Goal: Transaction & Acquisition: Purchase product/service

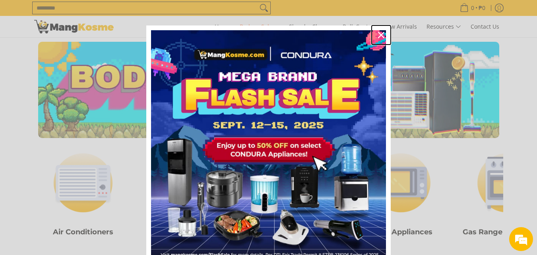
click at [378, 34] on icon "close icon" at bounding box center [381, 35] width 6 height 6
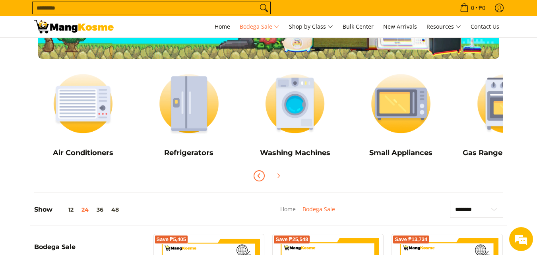
scroll to position [80, 0]
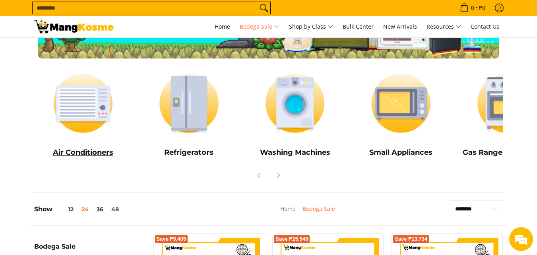
click at [90, 116] on img at bounding box center [83, 103] width 98 height 74
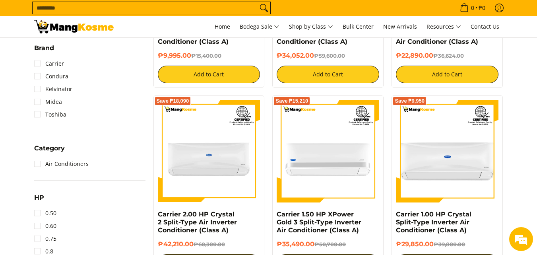
scroll to position [278, 0]
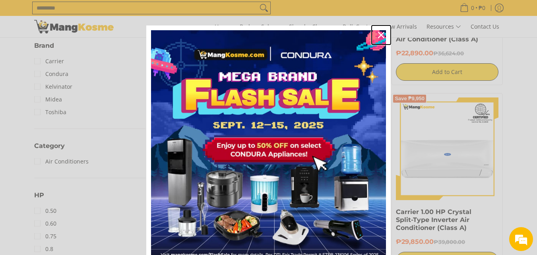
click at [378, 35] on icon "close icon" at bounding box center [381, 35] width 6 height 6
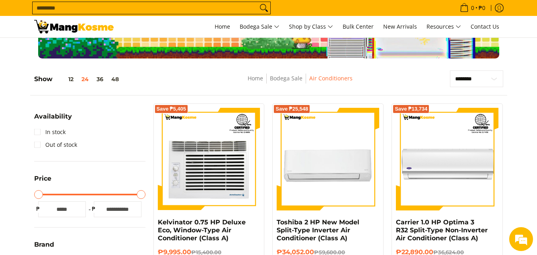
scroll to position [199, 0]
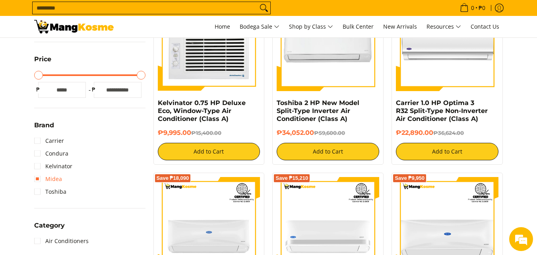
click at [56, 178] on link "Midea" at bounding box center [48, 179] width 28 height 13
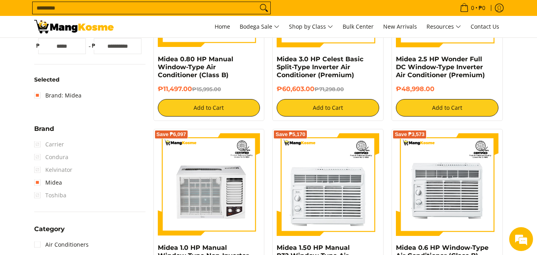
scroll to position [271, 0]
